Goal: Go to known website: Access a specific website the user already knows

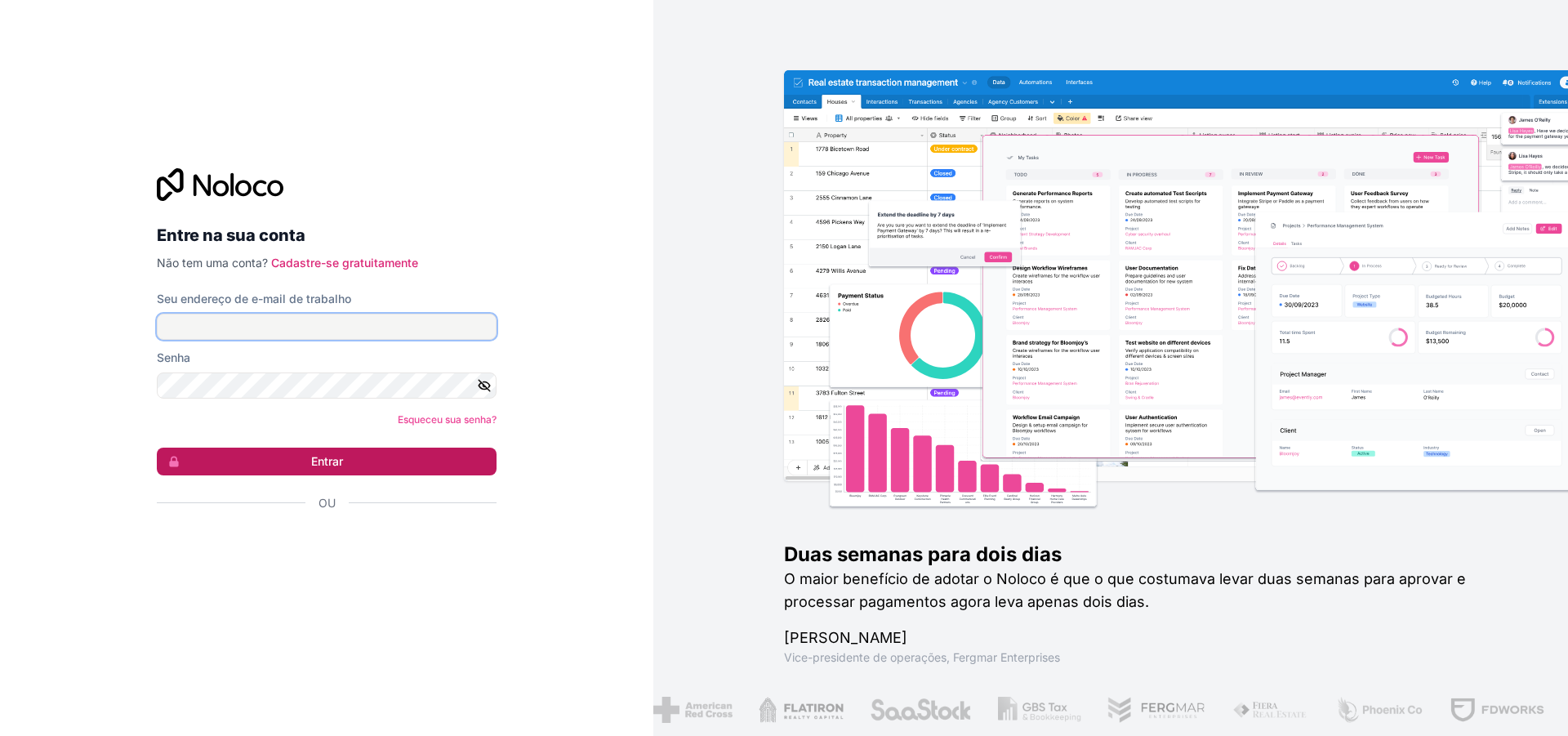
type input "**********"
click at [256, 467] on button "Entrar" at bounding box center [326, 461] width 339 height 28
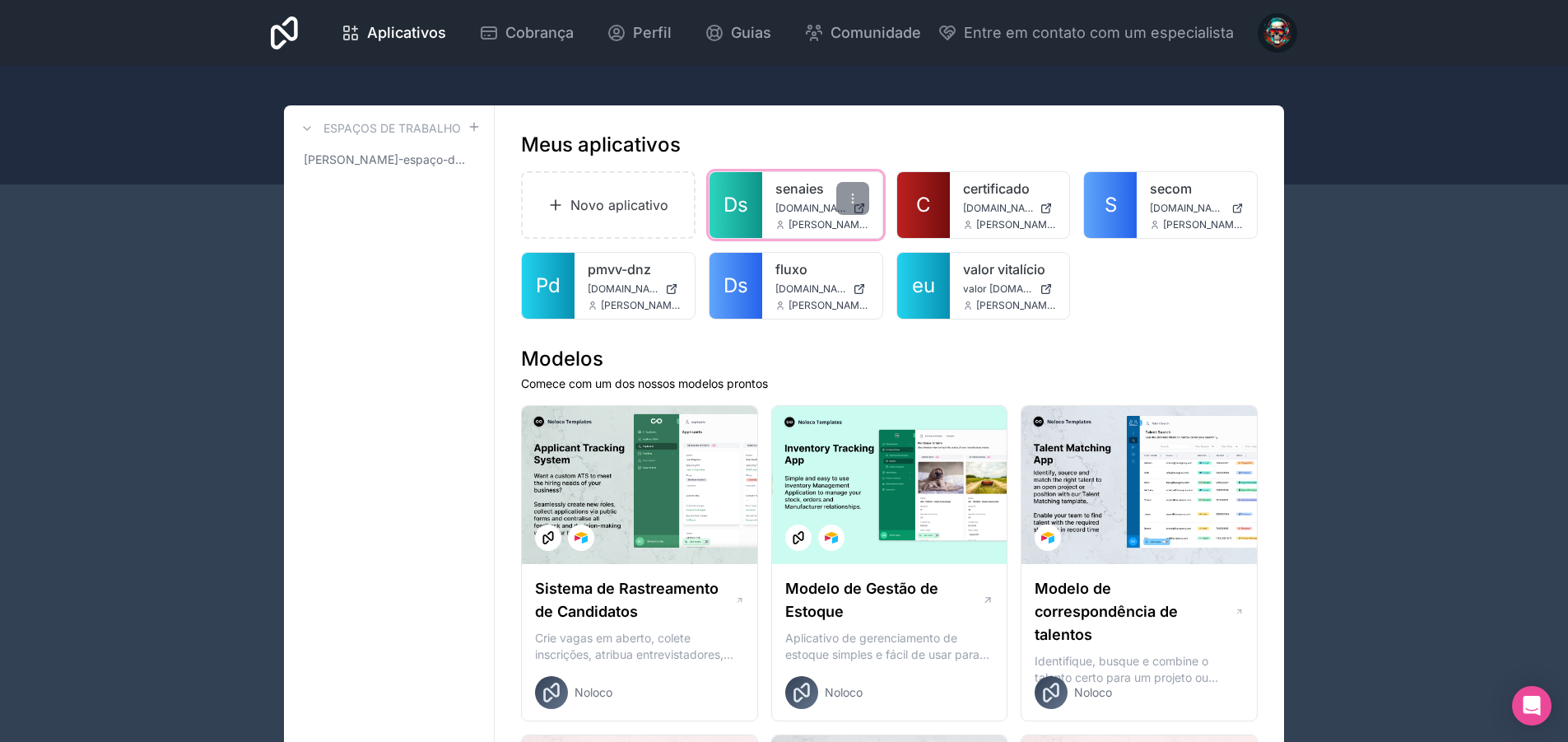
click at [737, 195] on font "Ds" at bounding box center [736, 205] width 25 height 24
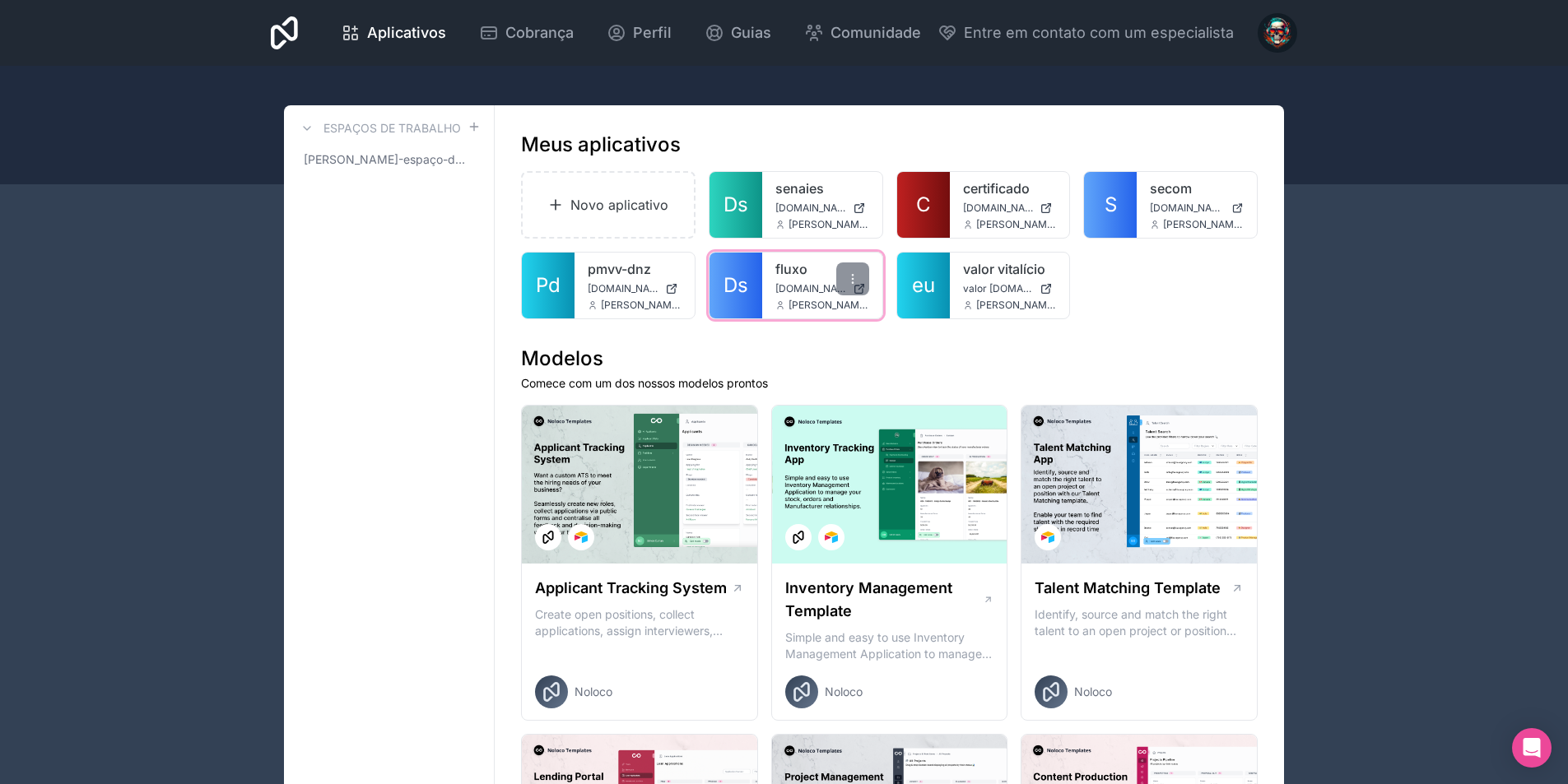
click at [753, 287] on link "Ds" at bounding box center [736, 285] width 52 height 66
